Goal: Task Accomplishment & Management: Manage account settings

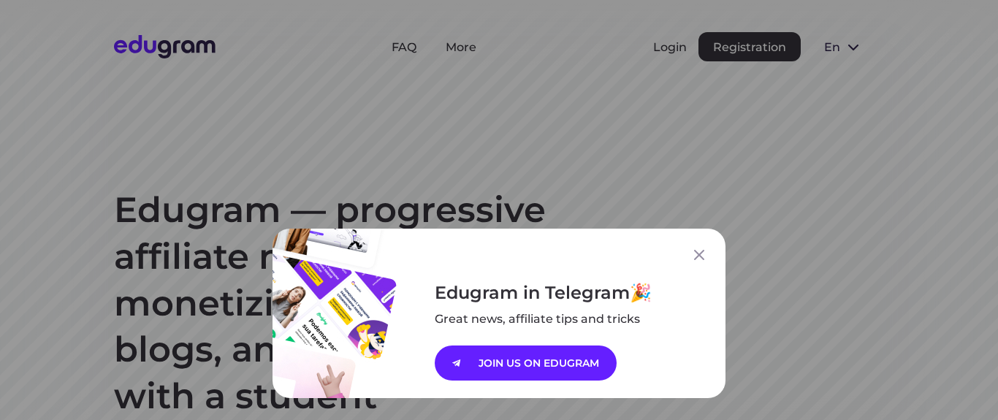
click at [677, 50] on div "Edugram in Telegram Great news, affiliate tips and tricks JOIN US ON EDUGRAM" at bounding box center [499, 210] width 998 height 420
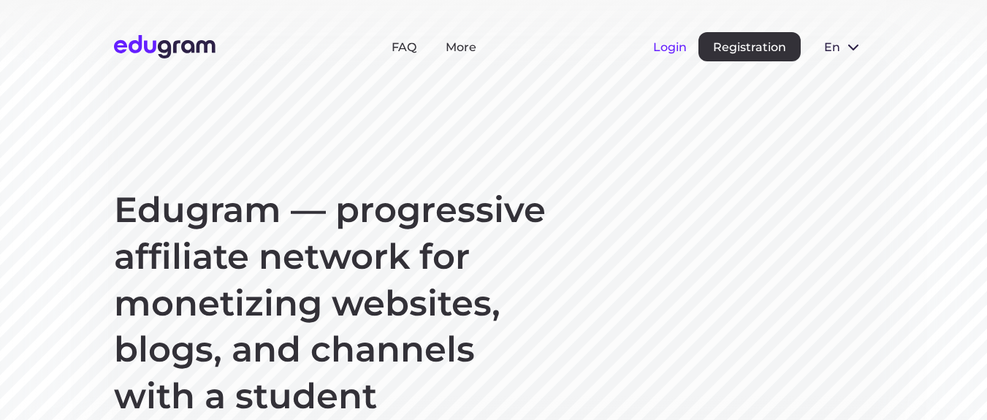
click at [676, 50] on button "Login" at bounding box center [670, 47] width 34 height 14
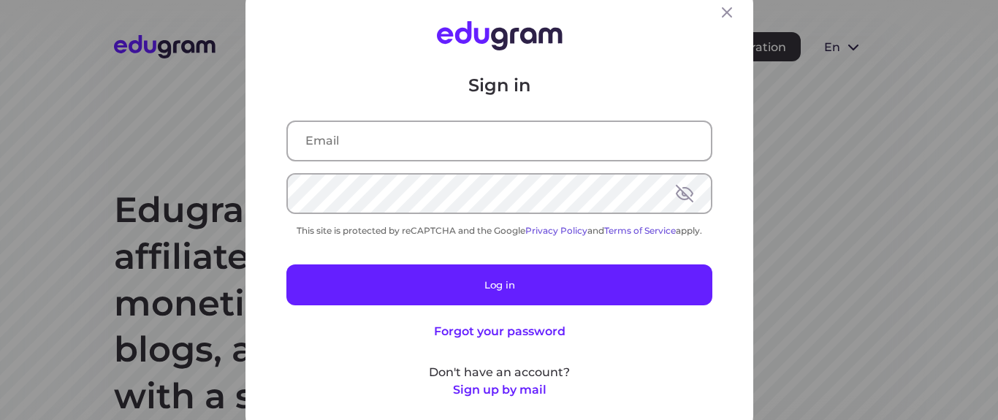
type input "[EMAIL_ADDRESS][DOMAIN_NAME]"
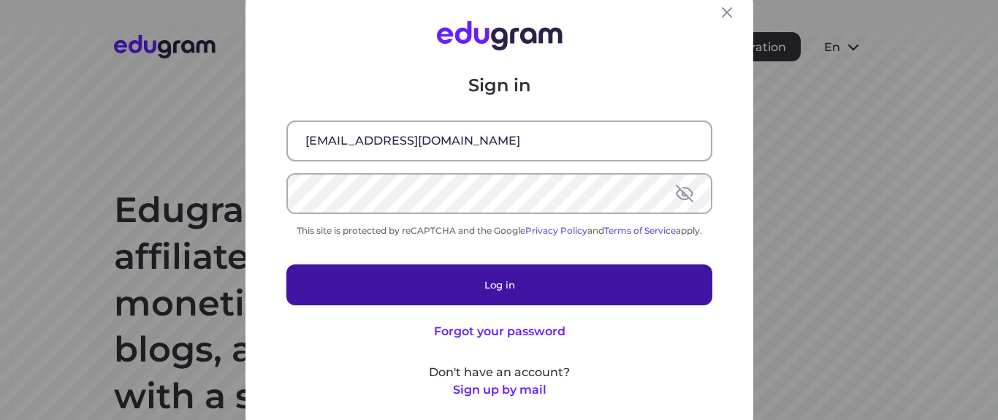
click at [511, 268] on button "Log in" at bounding box center [499, 284] width 426 height 41
